Goal: Information Seeking & Learning: Learn about a topic

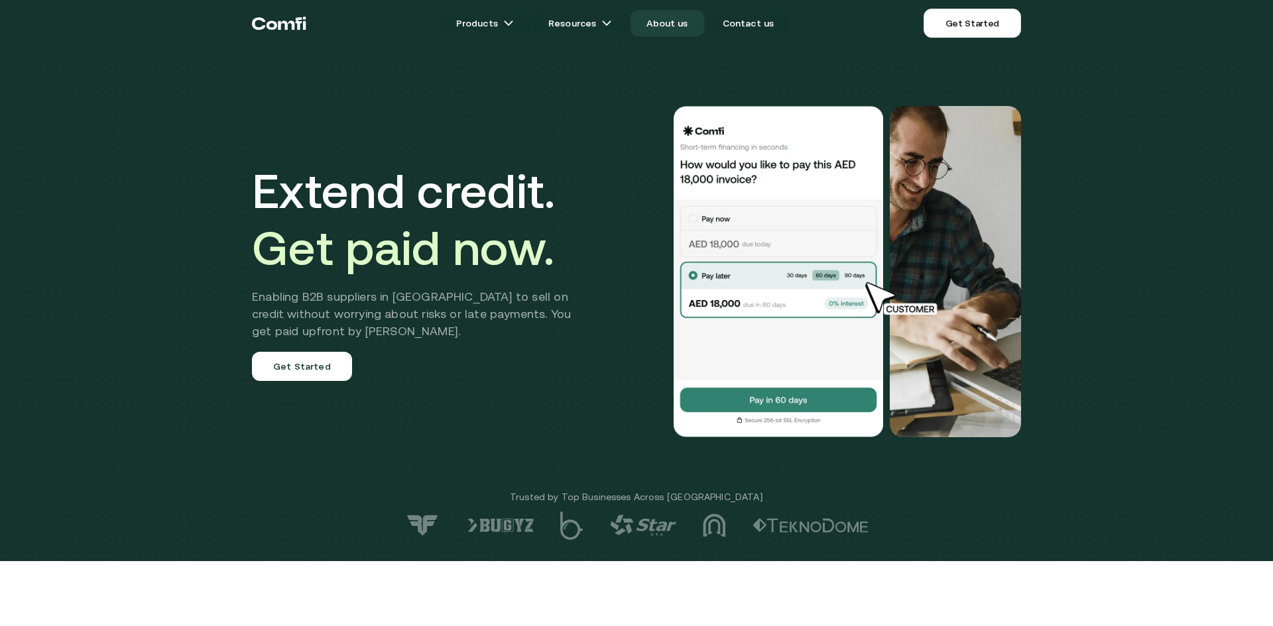
click at [656, 17] on link "About us" at bounding box center [666, 23] width 73 height 27
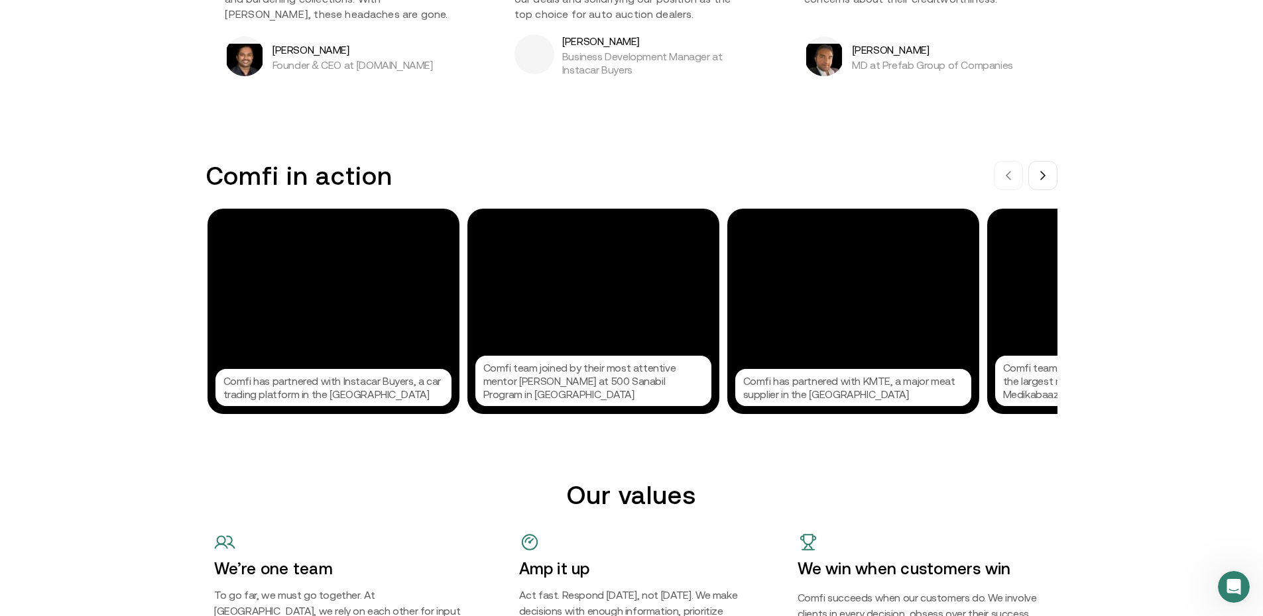
scroll to position [1259, 0]
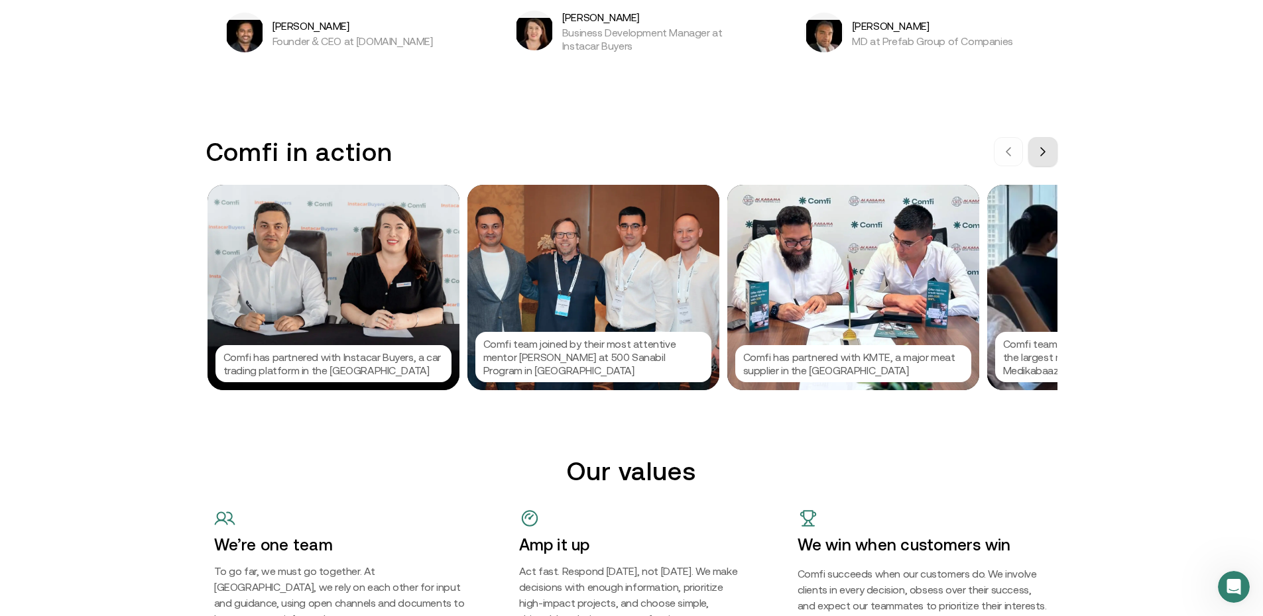
click at [1048, 158] on button at bounding box center [1042, 151] width 29 height 29
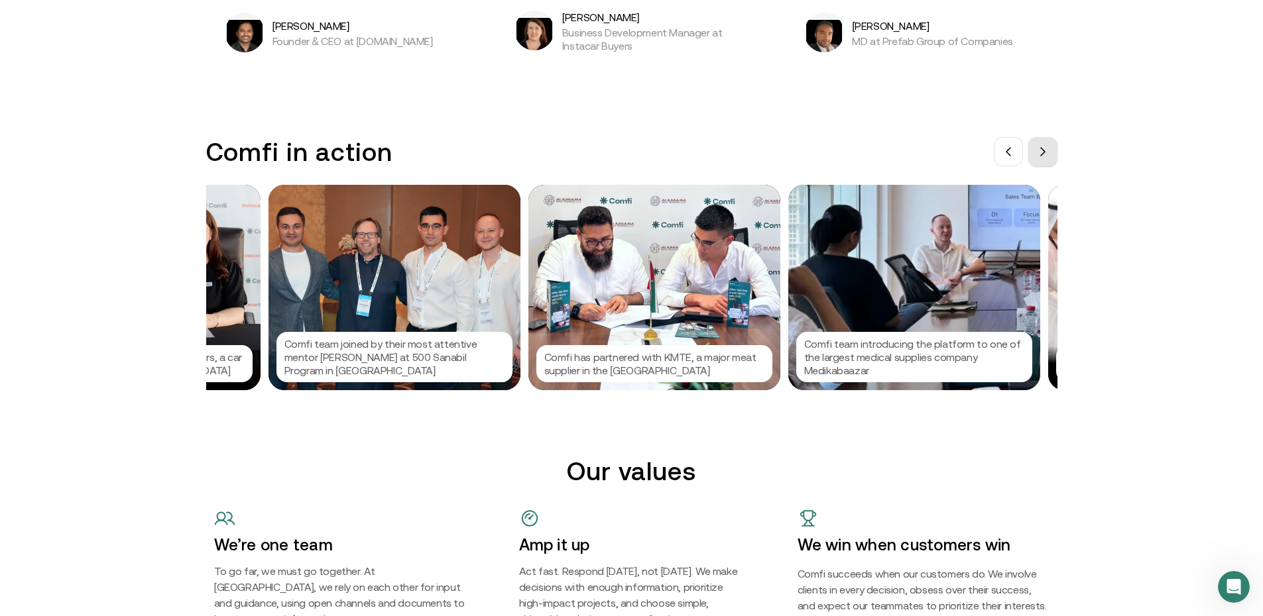
click at [1048, 158] on button at bounding box center [1042, 151] width 29 height 29
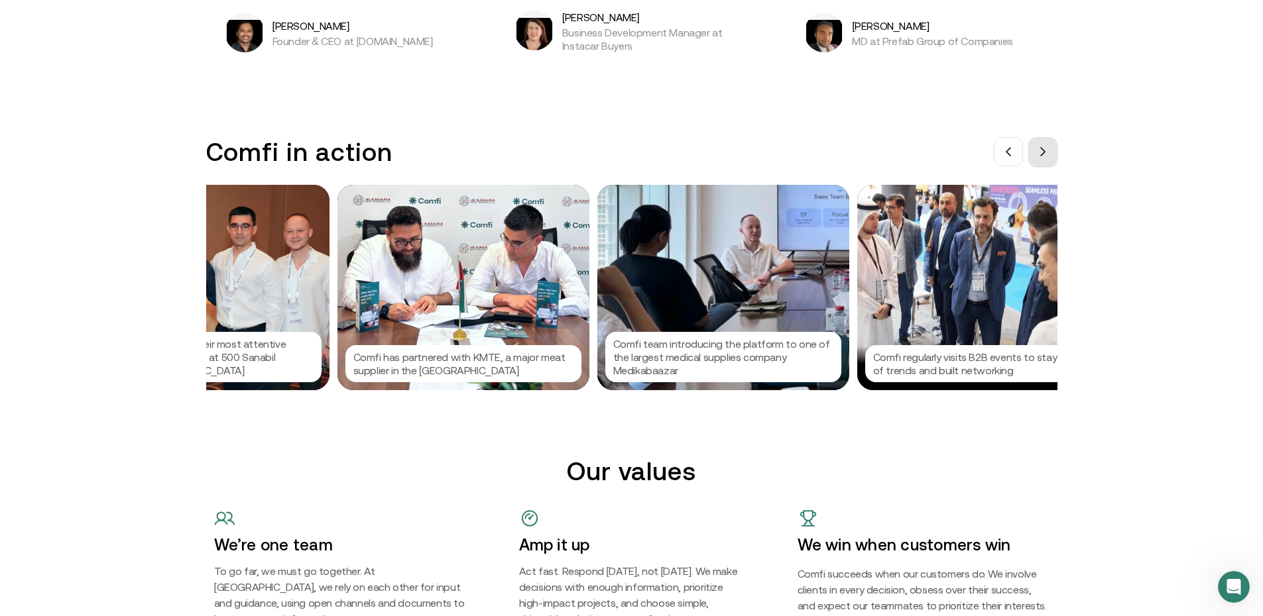
scroll to position [0, 398]
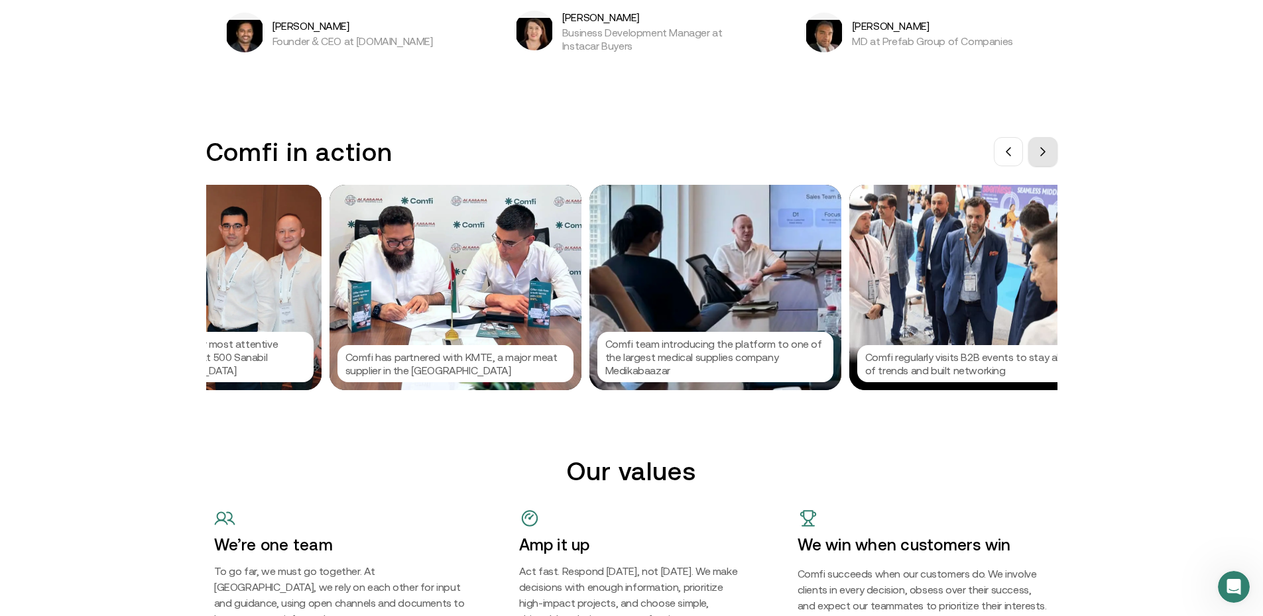
click at [1048, 158] on button at bounding box center [1042, 151] width 29 height 29
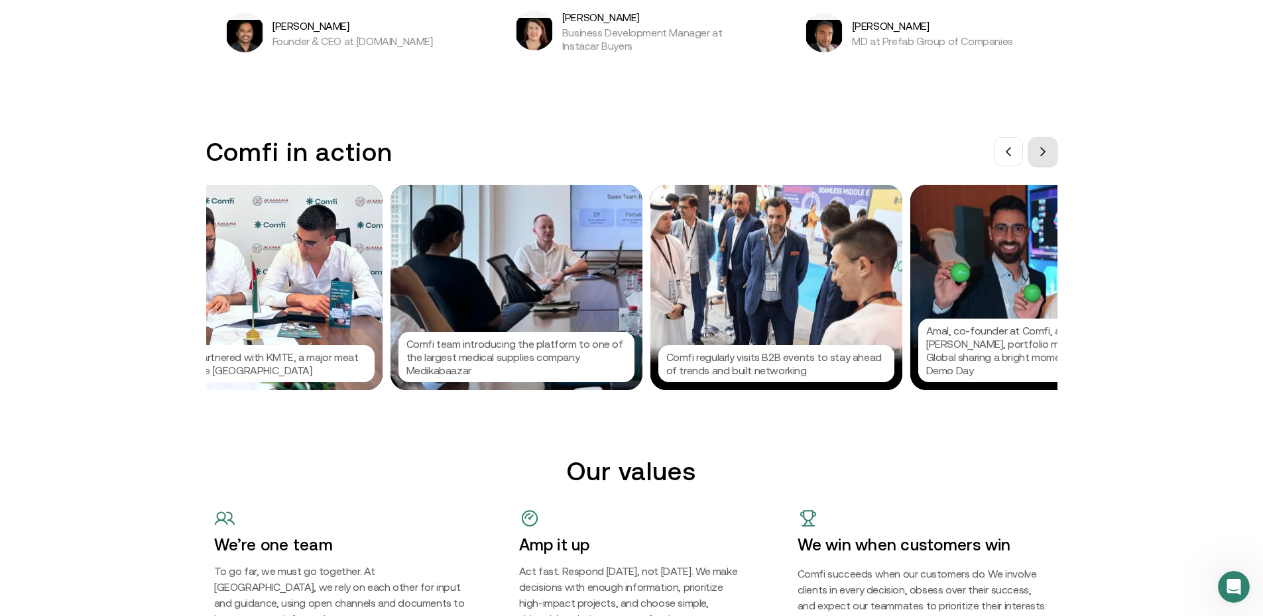
click at [1048, 158] on button at bounding box center [1042, 151] width 29 height 29
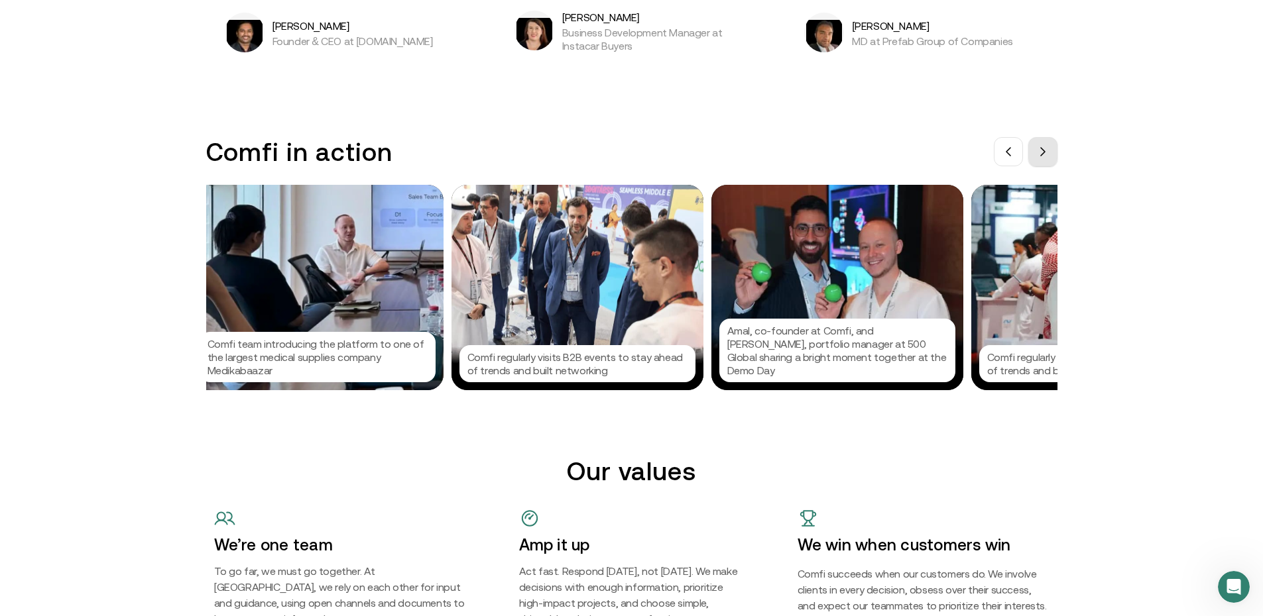
click at [1048, 158] on button at bounding box center [1042, 151] width 29 height 29
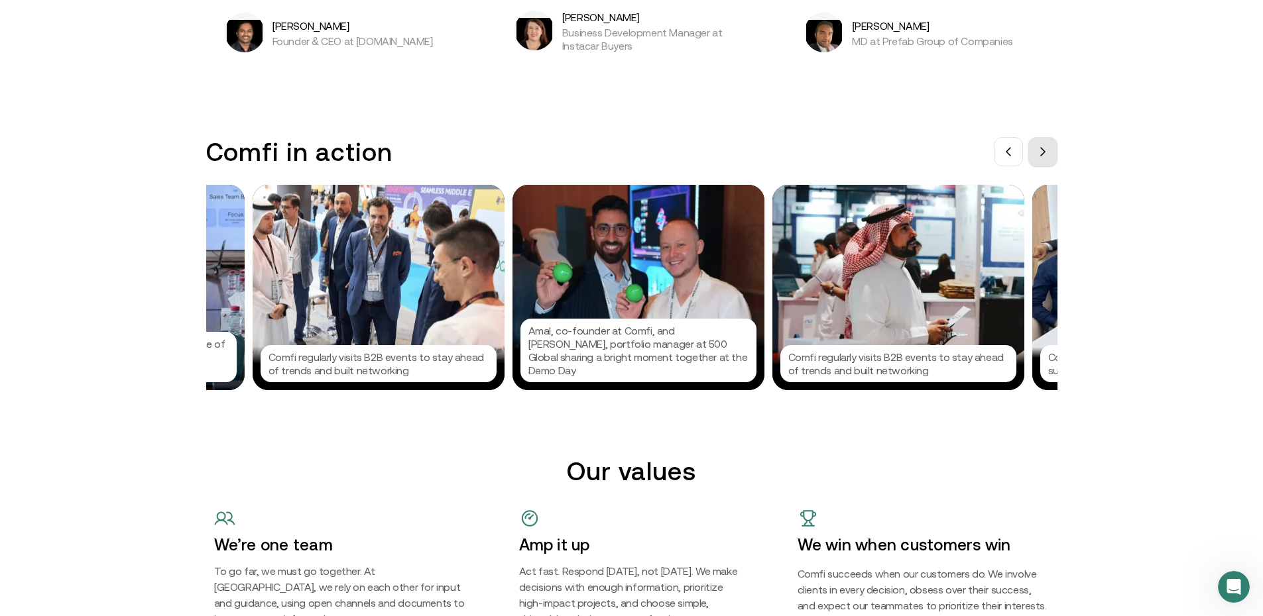
click at [1048, 158] on button at bounding box center [1042, 151] width 29 height 29
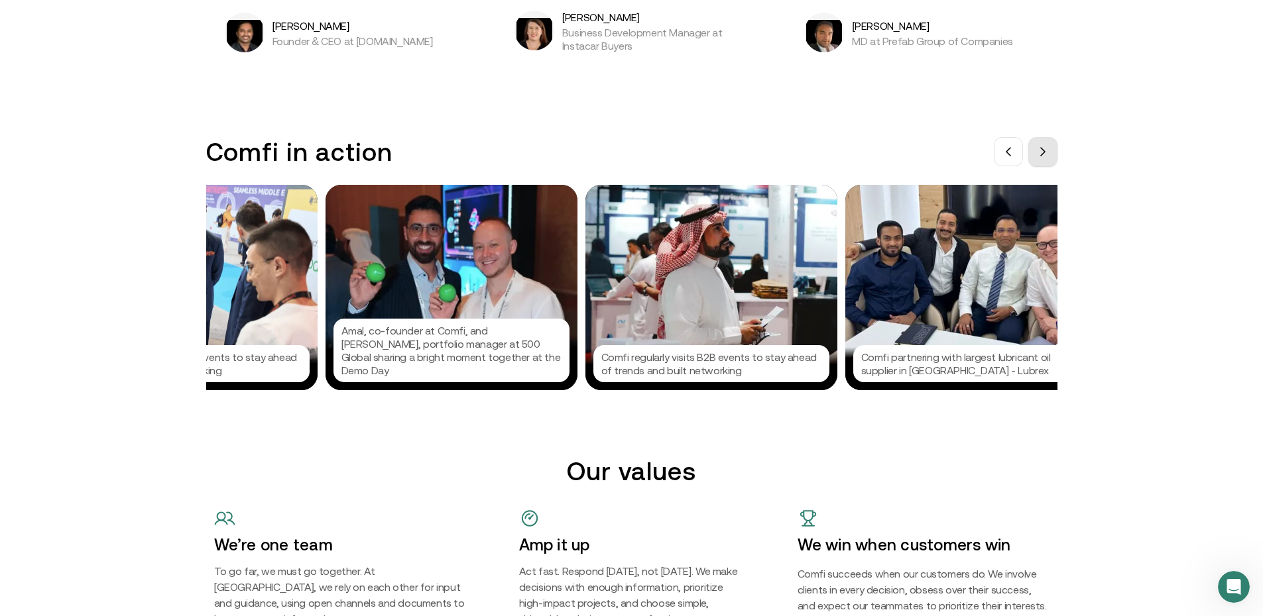
scroll to position [0, 1193]
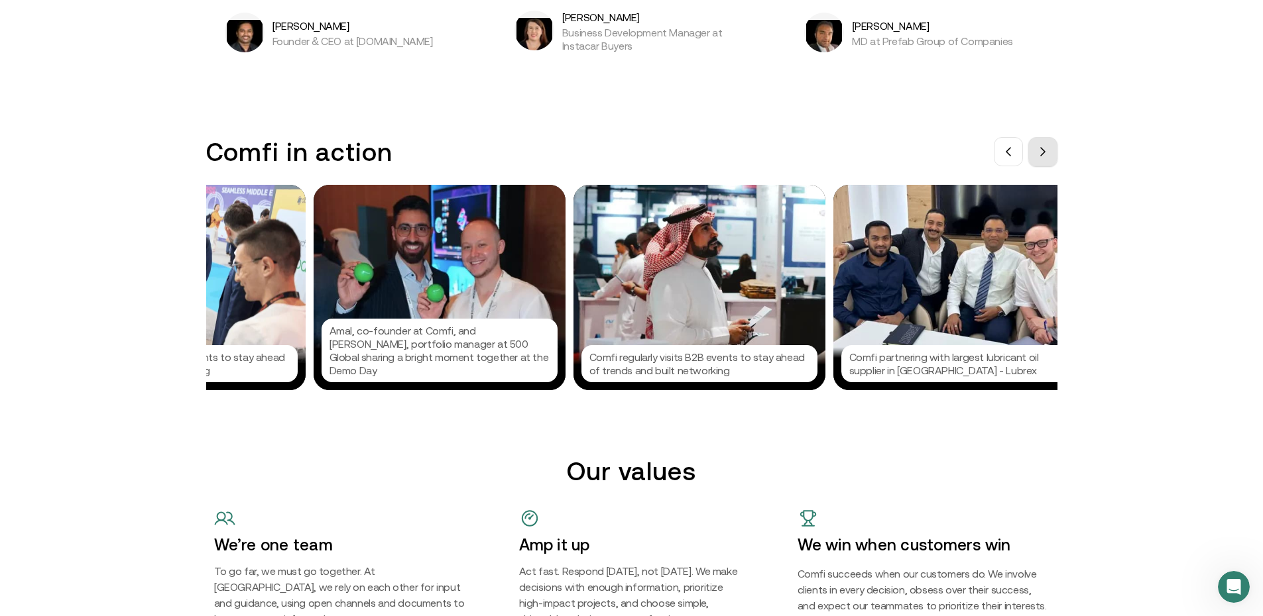
click at [1048, 158] on button at bounding box center [1042, 151] width 29 height 29
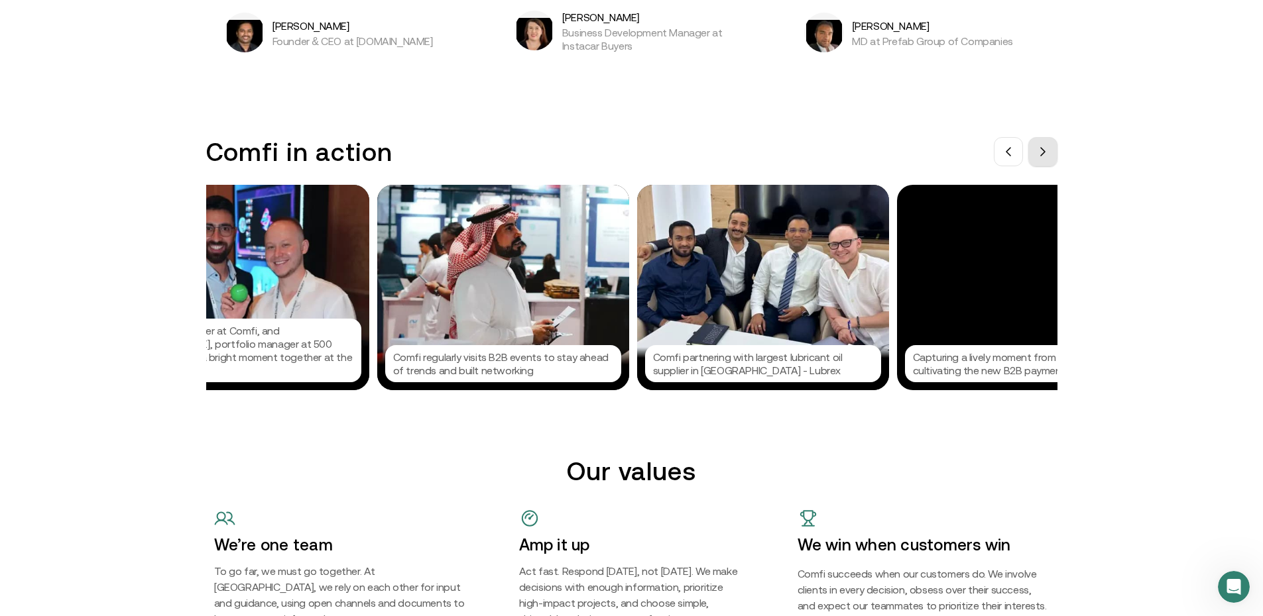
scroll to position [0, 1392]
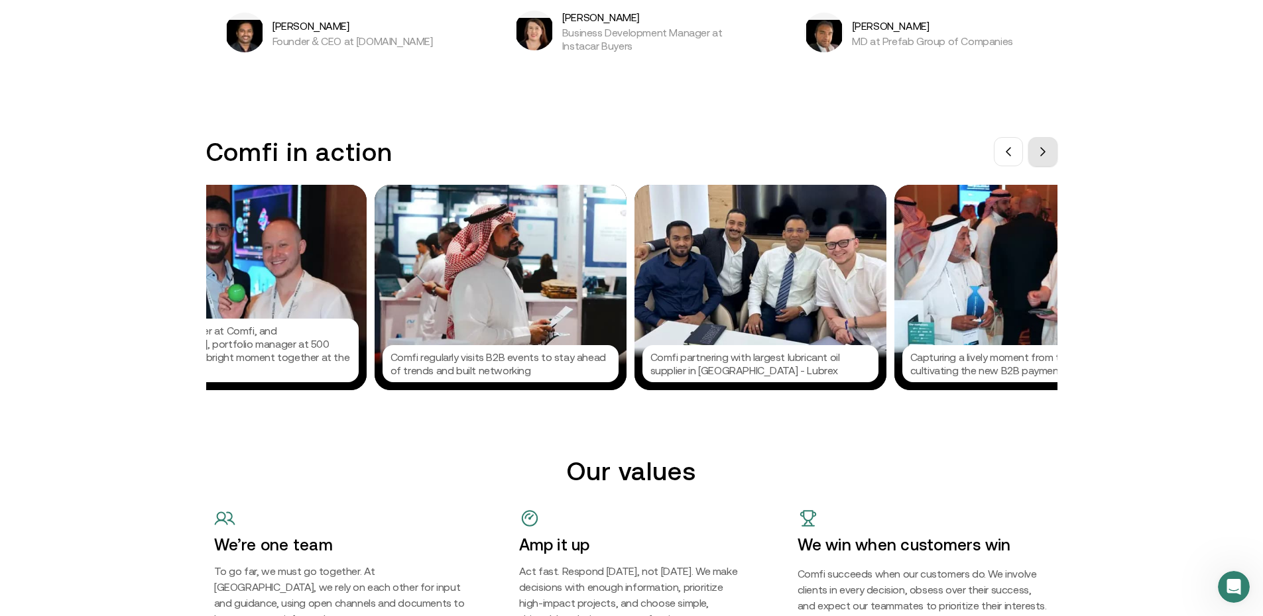
click at [1048, 158] on button at bounding box center [1042, 151] width 29 height 29
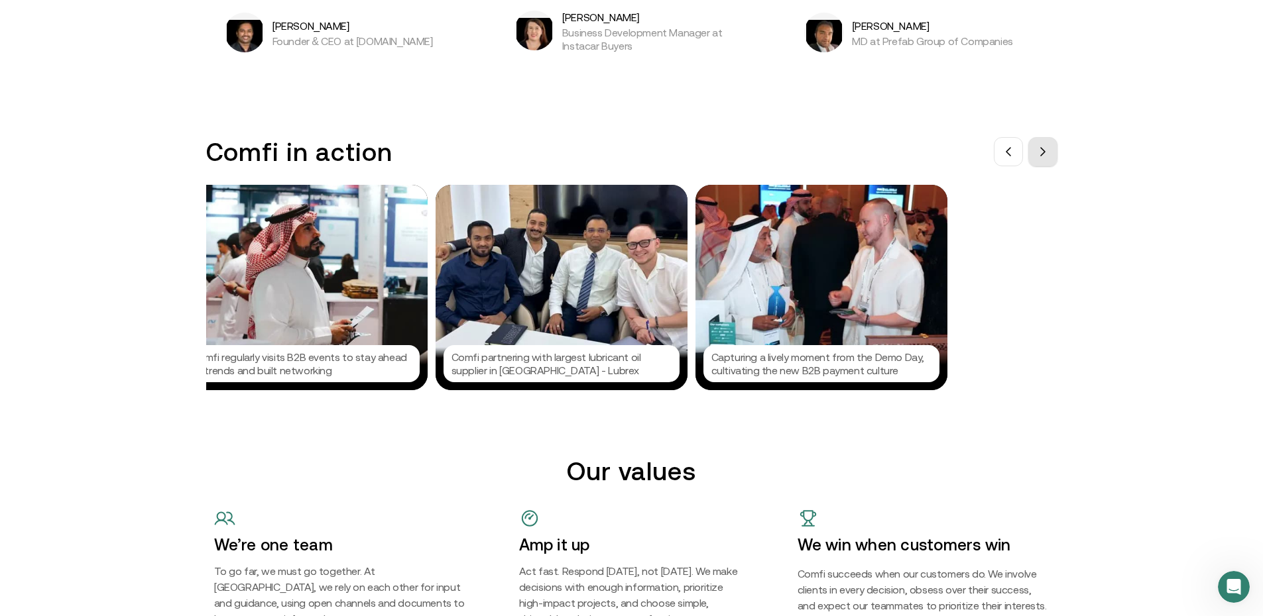
click at [1048, 158] on button at bounding box center [1042, 151] width 29 height 29
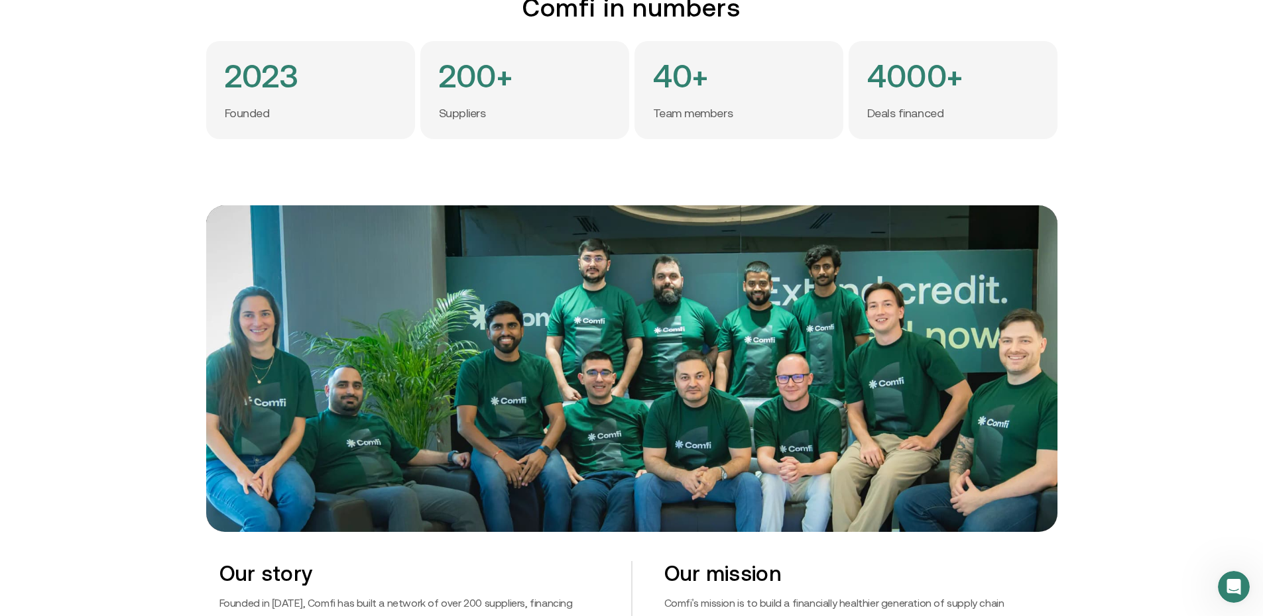
scroll to position [597, 0]
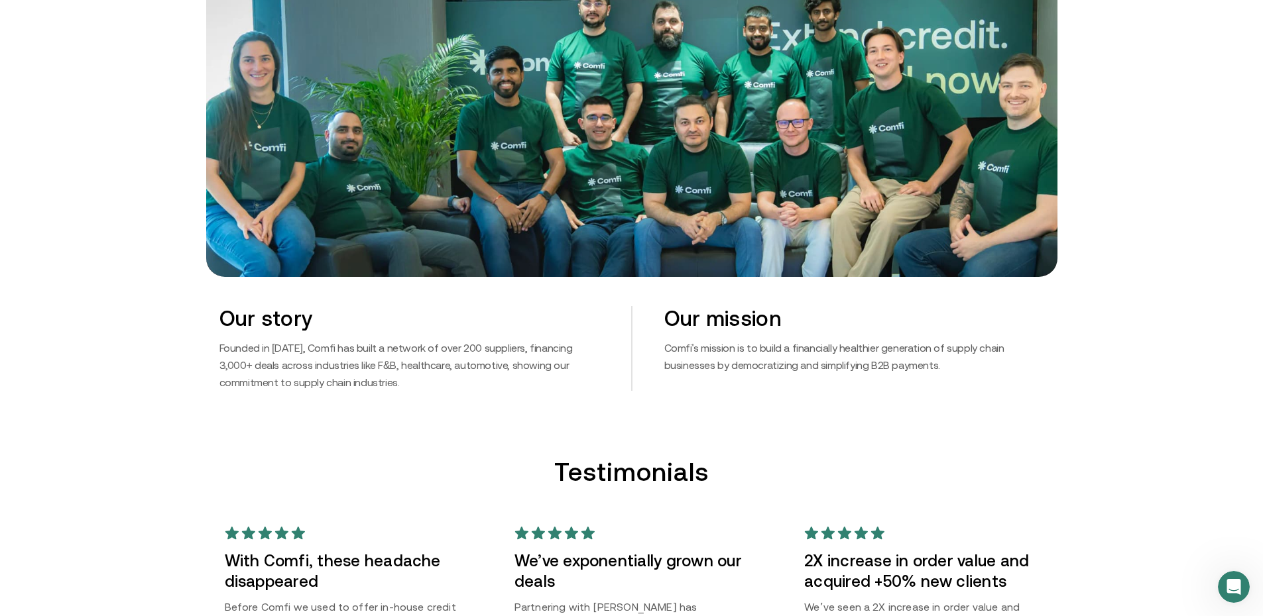
click at [327, 243] on img at bounding box center [631, 113] width 851 height 326
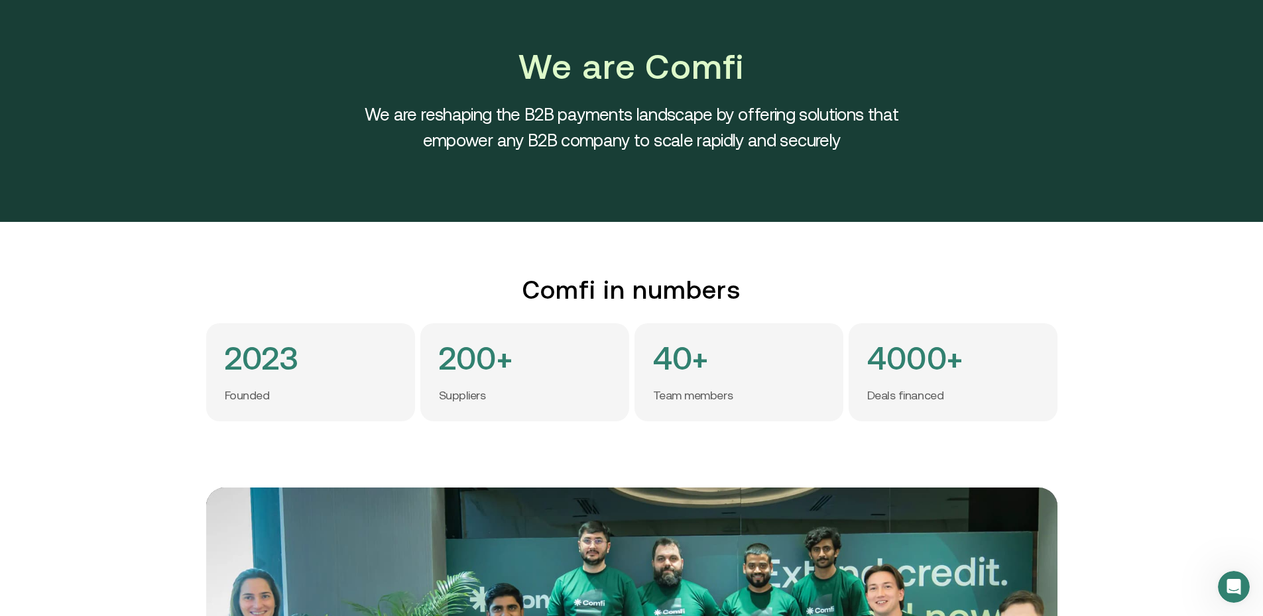
scroll to position [0, 0]
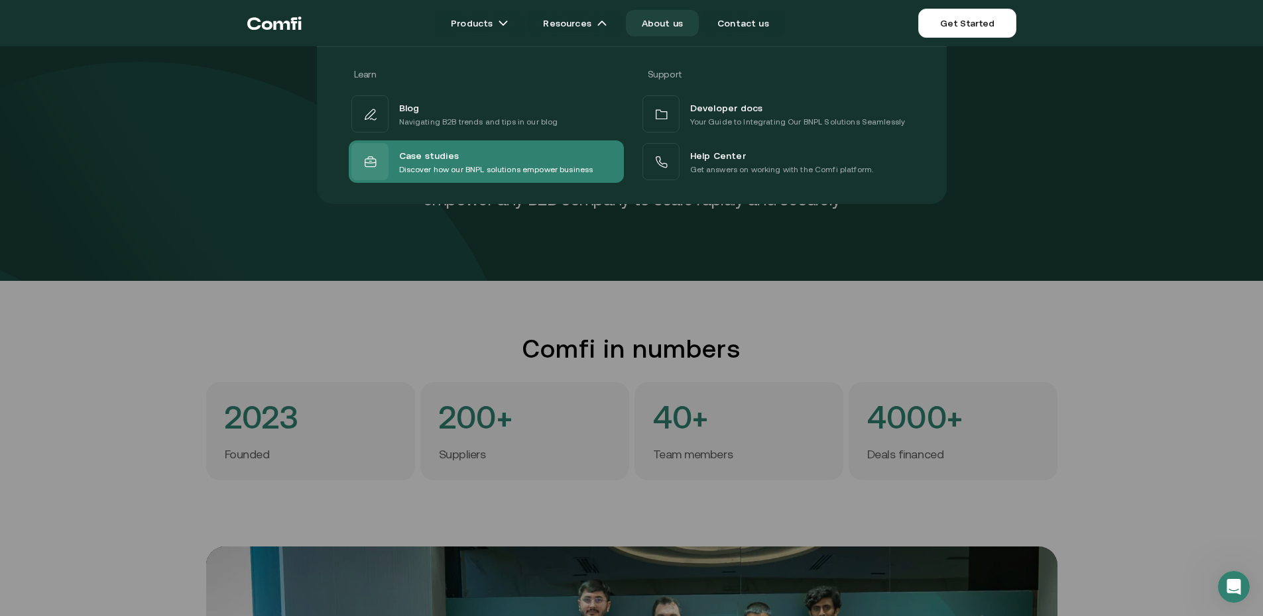
click at [514, 153] on div "Case studies" at bounding box center [496, 155] width 194 height 16
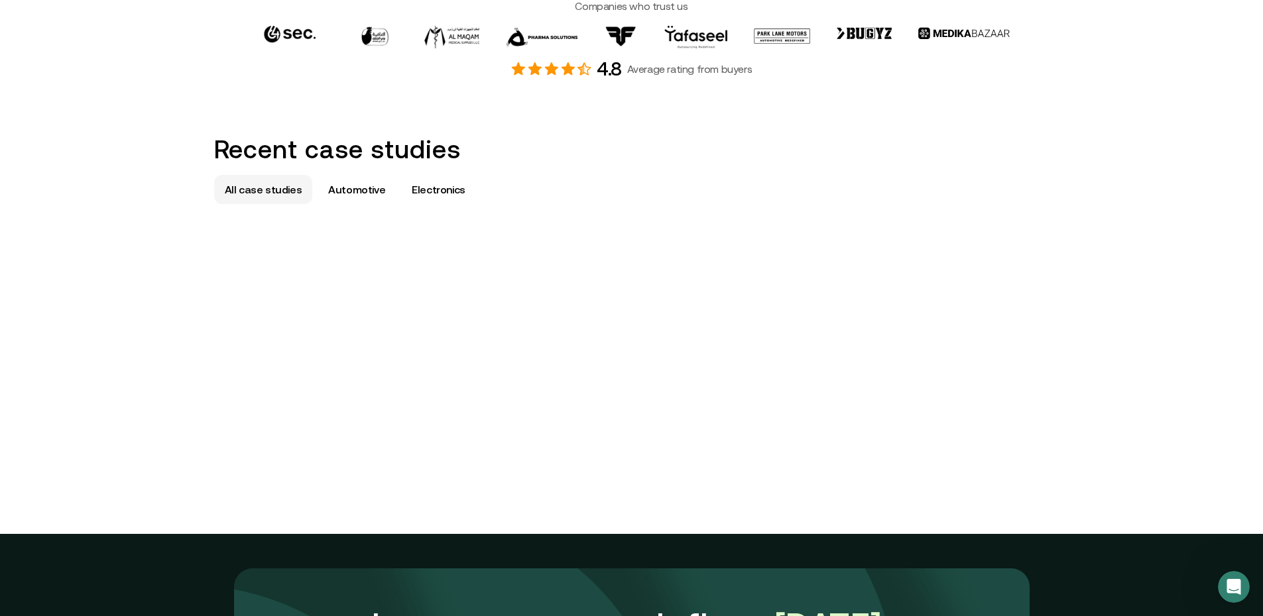
scroll to position [729, 0]
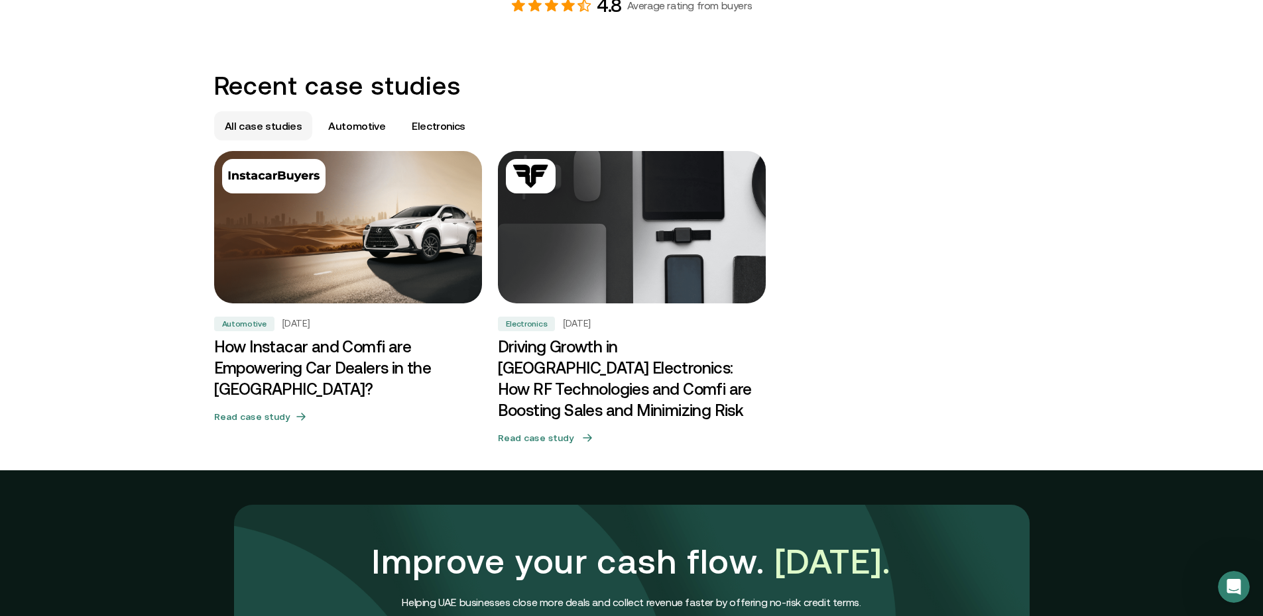
click at [575, 427] on button "Read case study" at bounding box center [632, 438] width 268 height 23
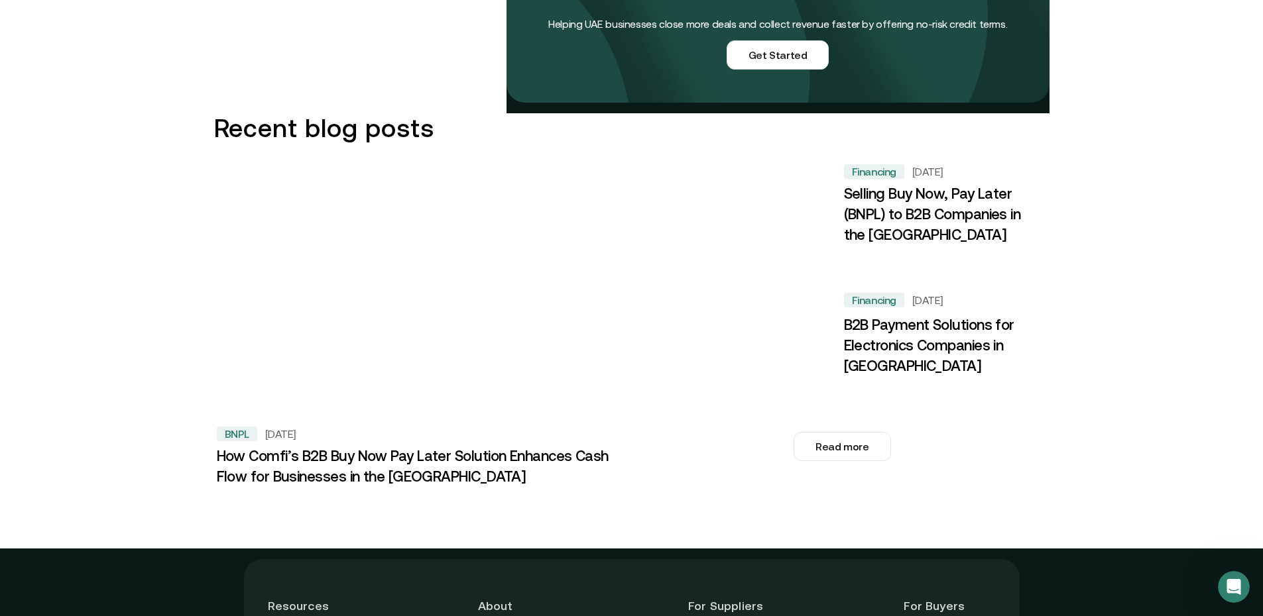
scroll to position [2055, 0]
